Goal: Task Accomplishment & Management: Complete application form

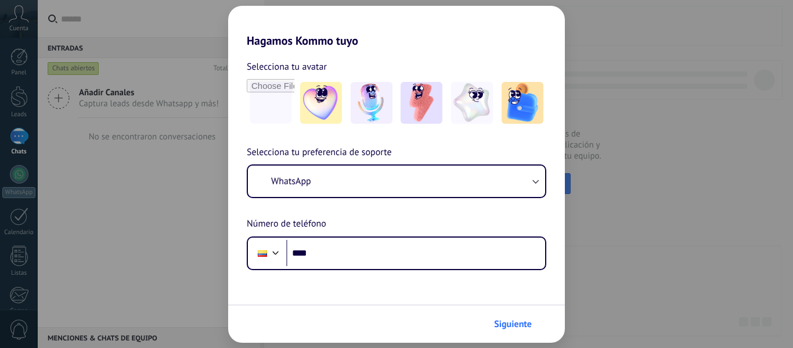
click at [526, 327] on span "Siguiente" at bounding box center [513, 324] width 38 height 8
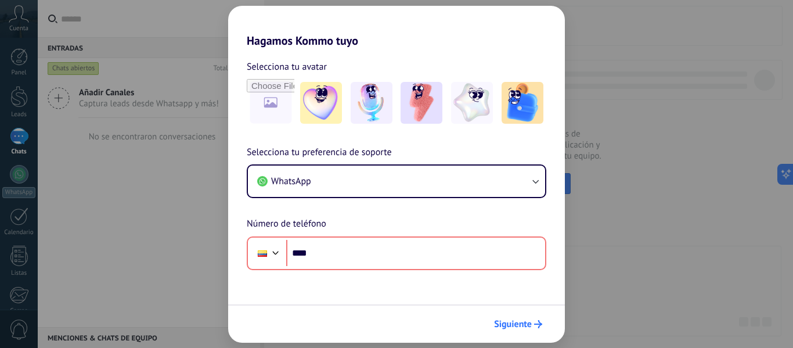
click at [517, 323] on span "Siguiente" at bounding box center [513, 324] width 38 height 8
click at [618, 259] on div "Hagamos Kommo tuyo Selecciona tu avatar Selecciona tu preferencia de soporte Wh…" at bounding box center [396, 174] width 793 height 348
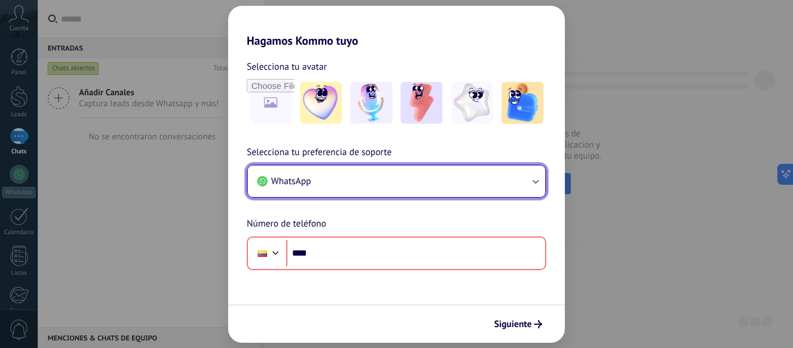
click at [512, 193] on button "WhatsApp" at bounding box center [396, 180] width 297 height 31
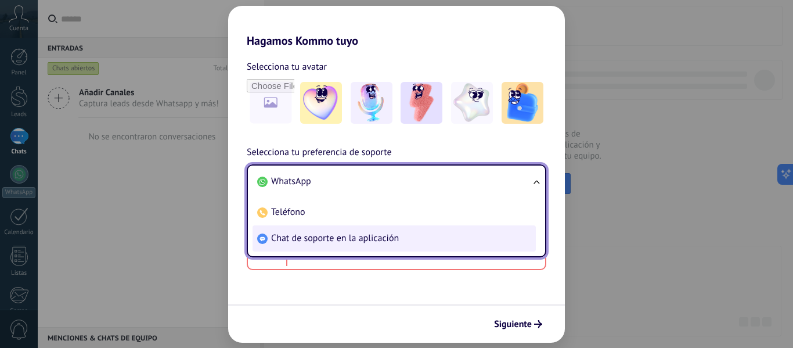
click at [435, 245] on li "Chat de soporte en la aplicación" at bounding box center [393, 238] width 283 height 26
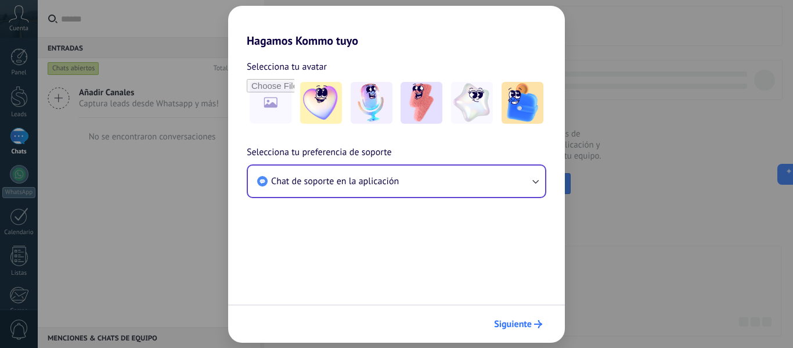
click at [522, 324] on span "Siguiente" at bounding box center [513, 324] width 38 height 8
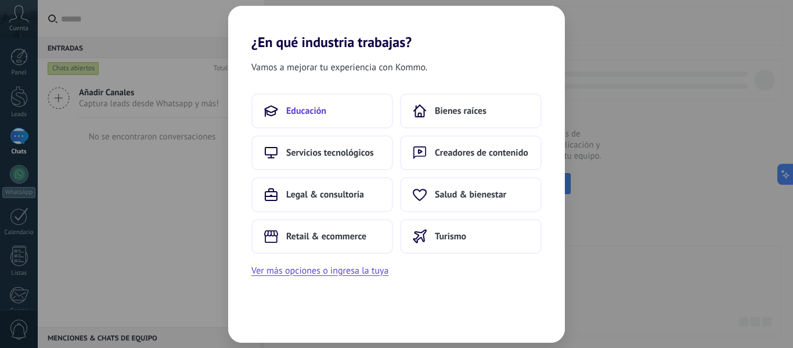
click at [314, 113] on span "Educación" at bounding box center [306, 111] width 40 height 12
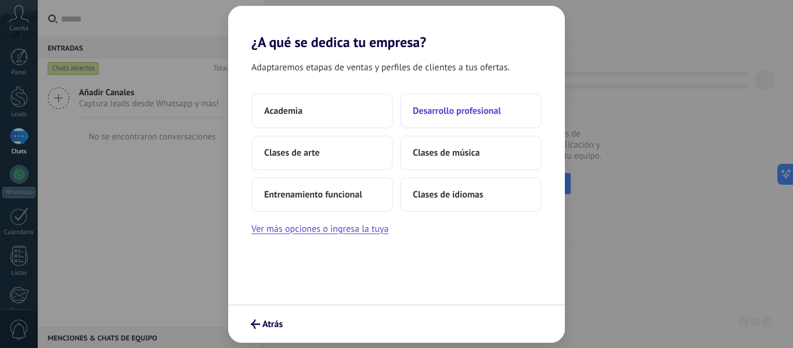
click at [494, 117] on button "Desarrollo profesional" at bounding box center [471, 110] width 142 height 35
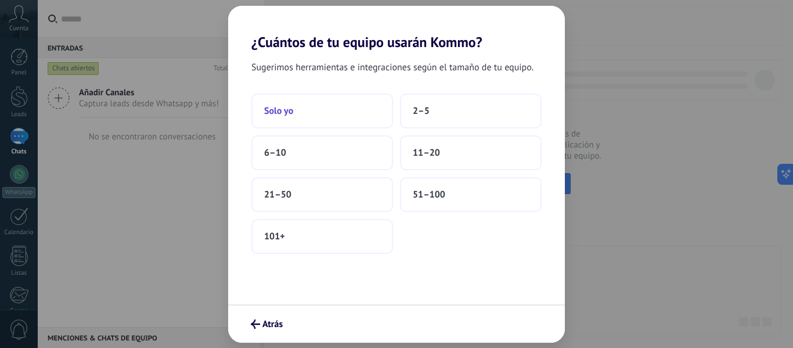
click at [367, 111] on button "Solo yo" at bounding box center [322, 110] width 142 height 35
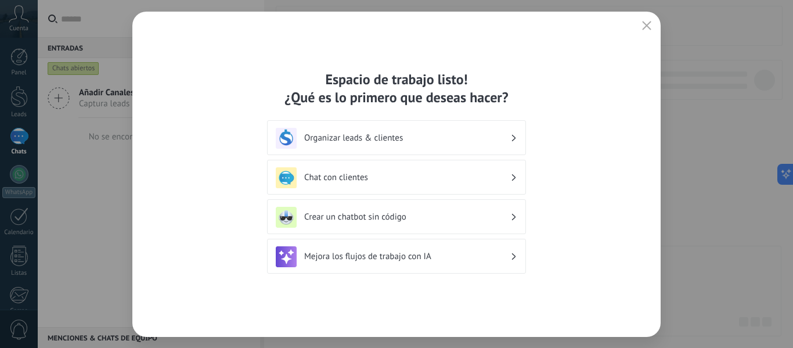
click at [681, 278] on div "Espacio de trabajo listo! ¿Qué es lo primero que deseas hacer? Organizar leads …" at bounding box center [396, 174] width 793 height 348
click at [646, 30] on icon "button" at bounding box center [646, 25] width 9 height 9
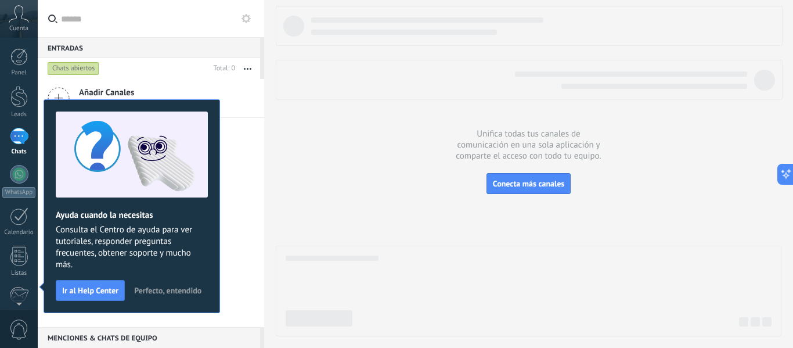
click at [399, 226] on div at bounding box center [528, 171] width 505 height 330
click at [547, 184] on span "Conecta más canales" at bounding box center [528, 183] width 71 height 10
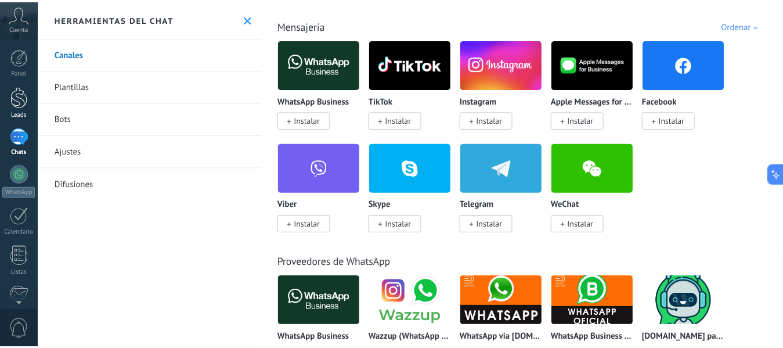
scroll to position [116, 0]
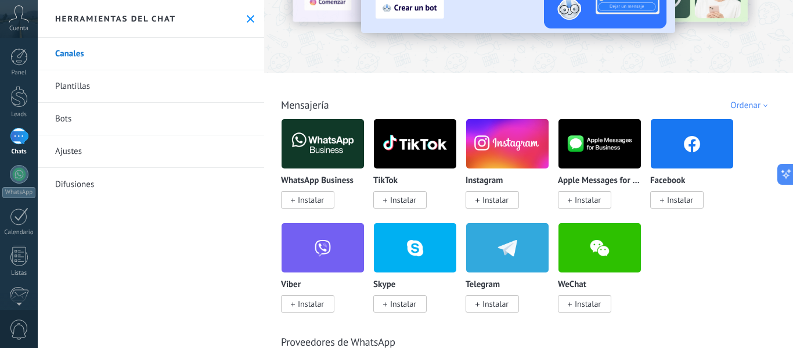
click at [131, 59] on link "Canales" at bounding box center [151, 54] width 226 height 32
click at [247, 19] on use at bounding box center [251, 19] width 8 height 8
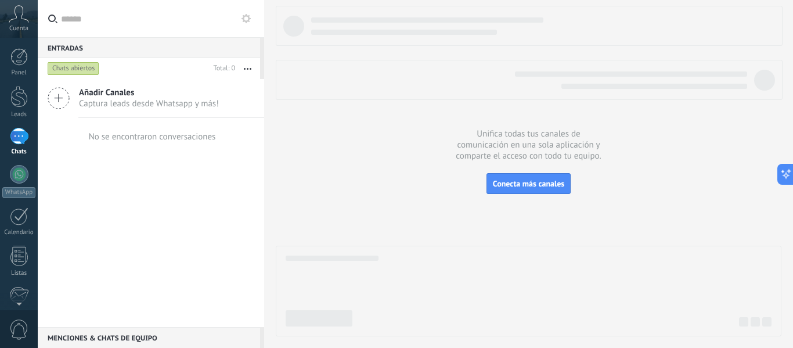
click at [154, 46] on div "Entradas 0" at bounding box center [149, 47] width 222 height 21
click at [71, 22] on input "text" at bounding box center [158, 18] width 194 height 37
type input "*"
click at [57, 103] on icon at bounding box center [59, 98] width 22 height 22
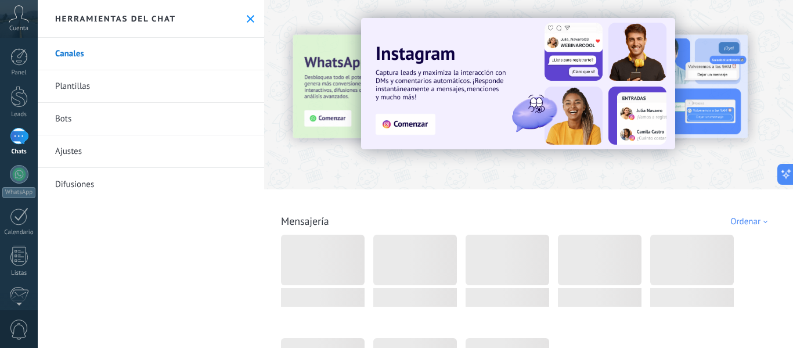
click at [89, 88] on link "Plantillas" at bounding box center [151, 86] width 226 height 32
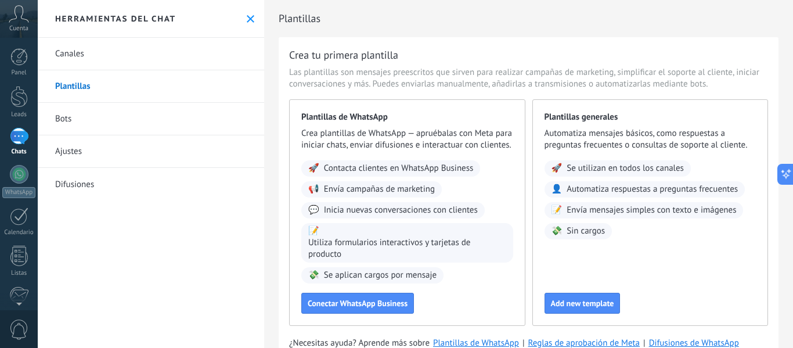
click at [77, 128] on link "Bots" at bounding box center [151, 119] width 226 height 32
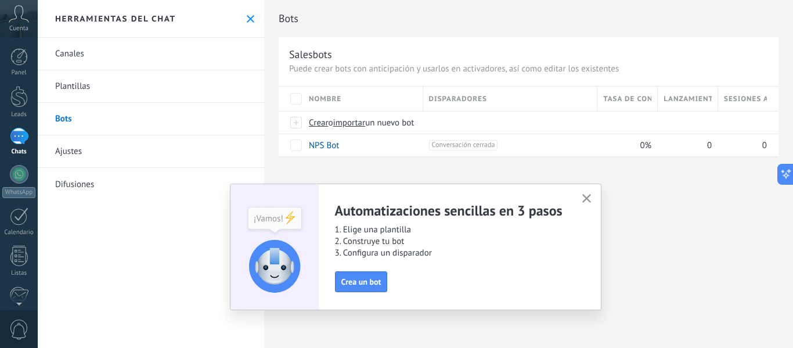
click at [139, 158] on link "Ajustes" at bounding box center [151, 151] width 226 height 32
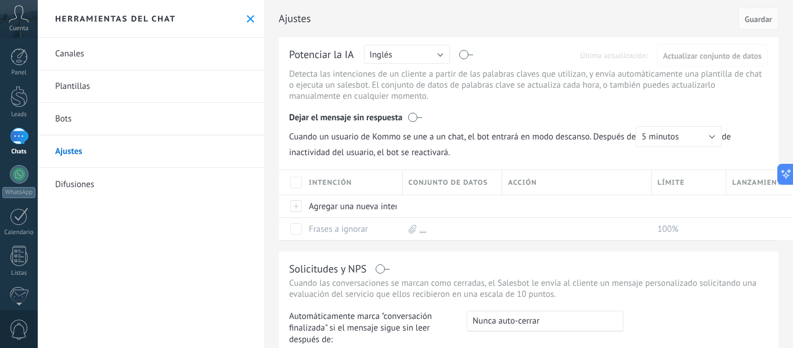
click at [82, 186] on link "Difusiones" at bounding box center [151, 184] width 226 height 32
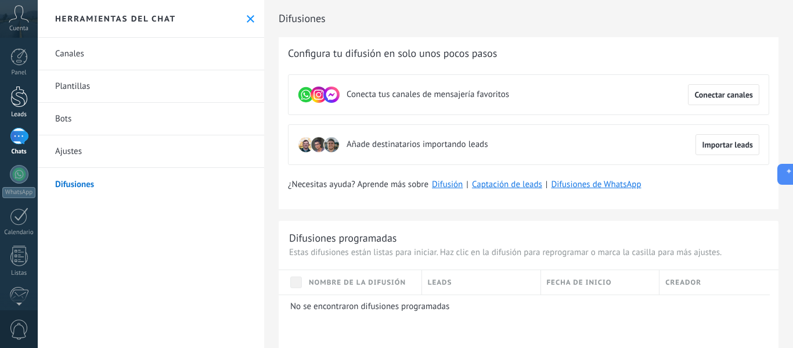
click at [4, 89] on link "Leads" at bounding box center [19, 102] width 38 height 32
click at [15, 101] on div at bounding box center [18, 96] width 17 height 21
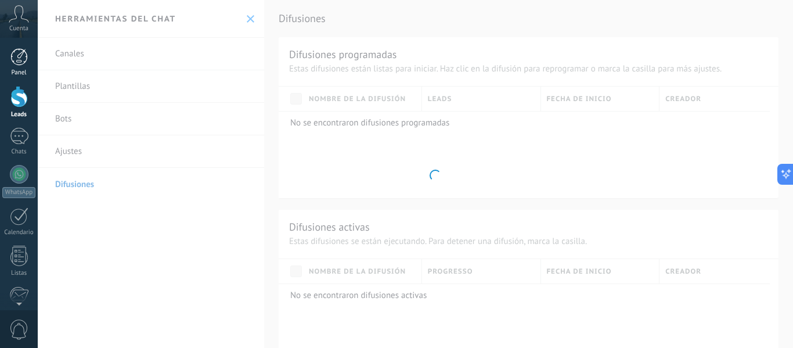
click at [22, 63] on div at bounding box center [18, 56] width 17 height 17
